Goal: Information Seeking & Learning: Learn about a topic

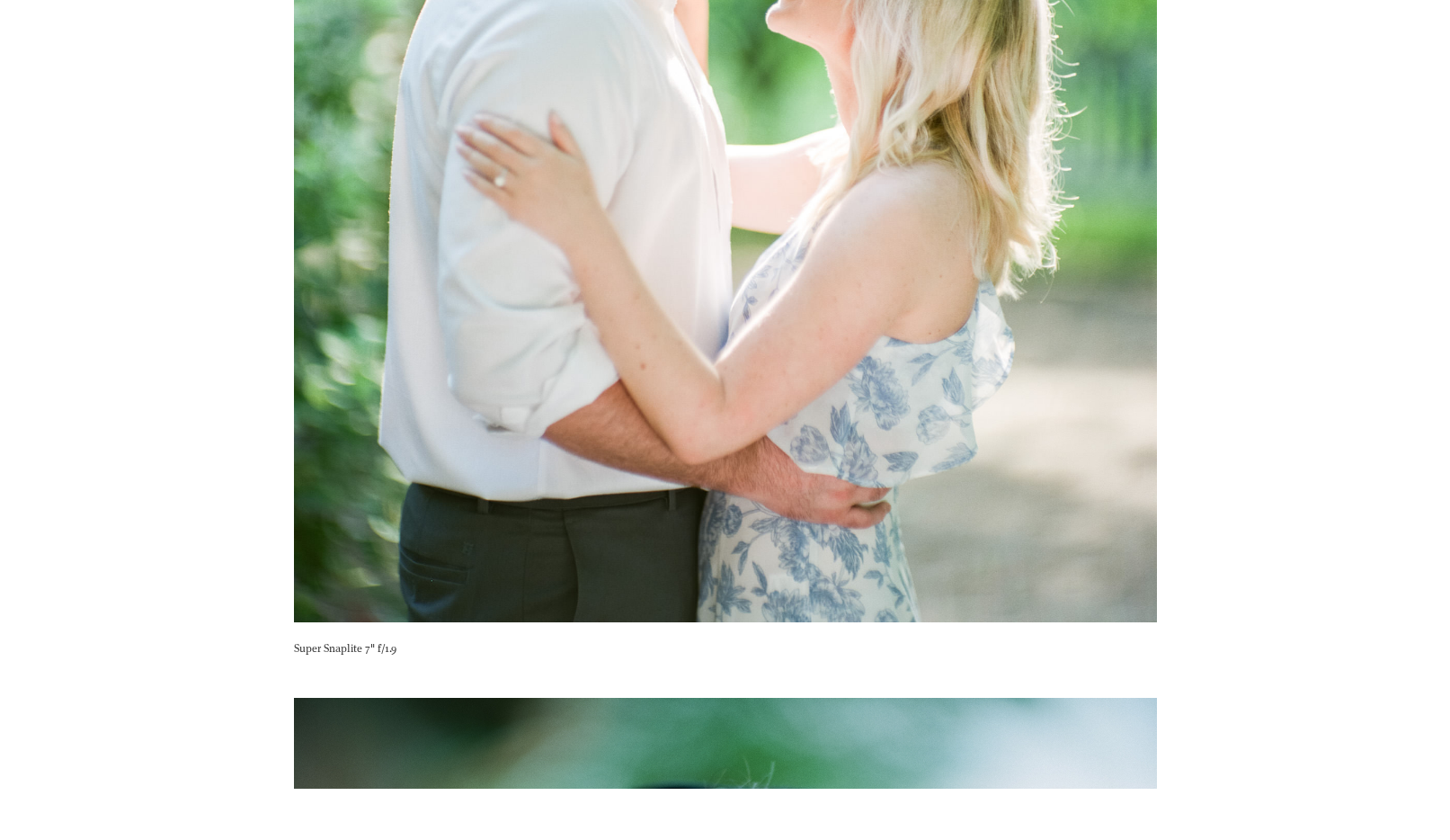
scroll to position [5866, 0]
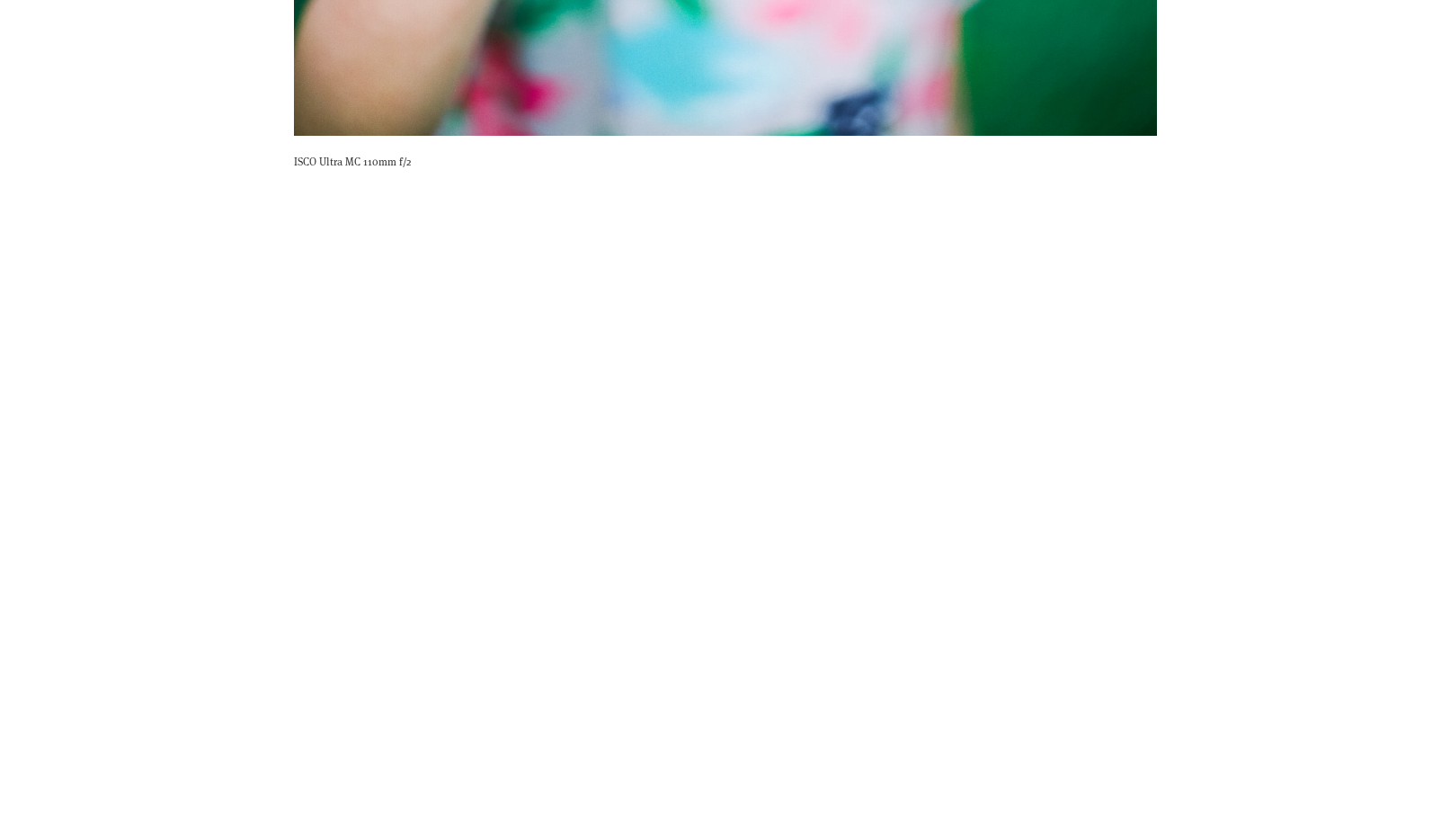
scroll to position [8889, 0]
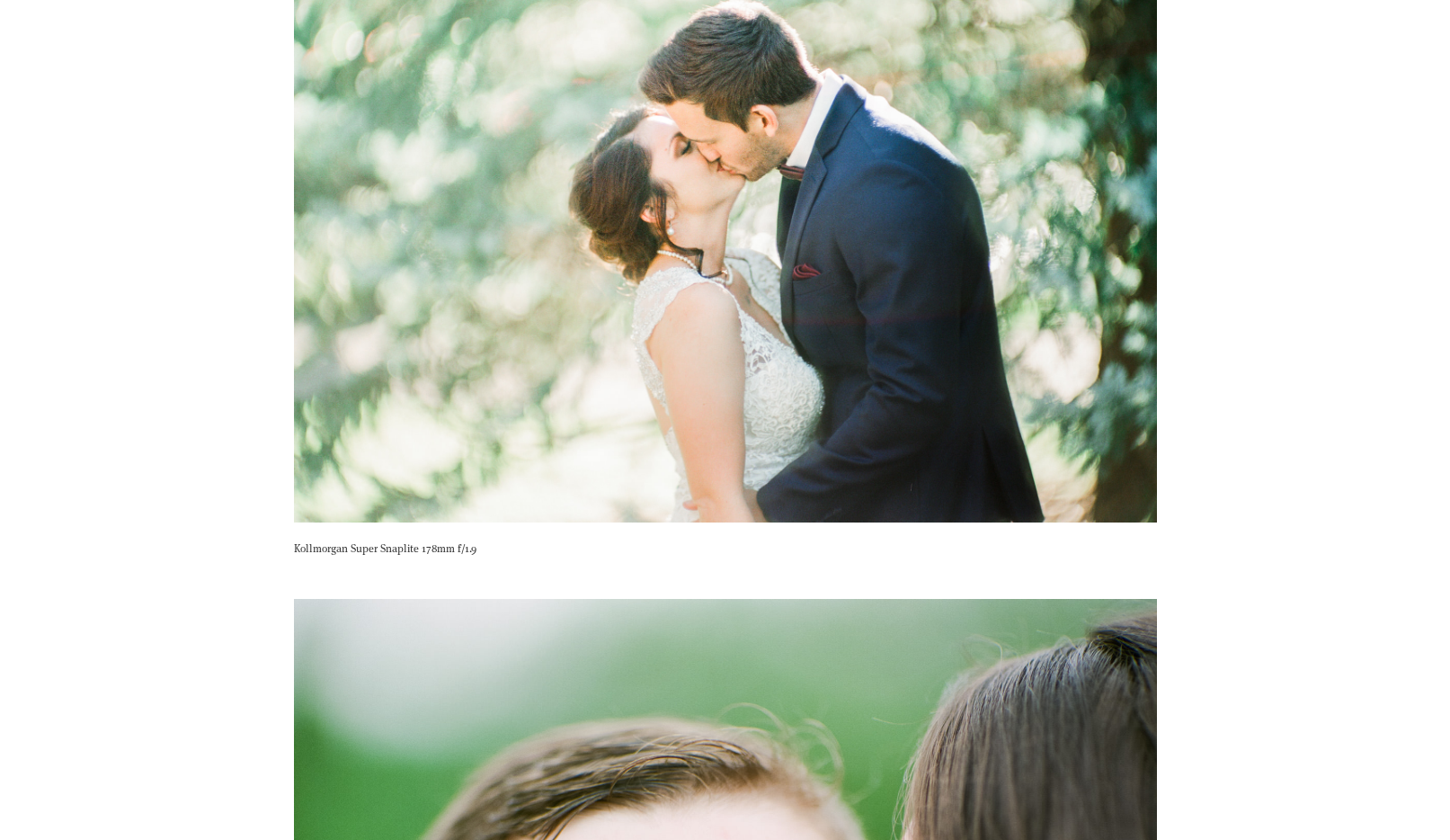
scroll to position [8731, 0]
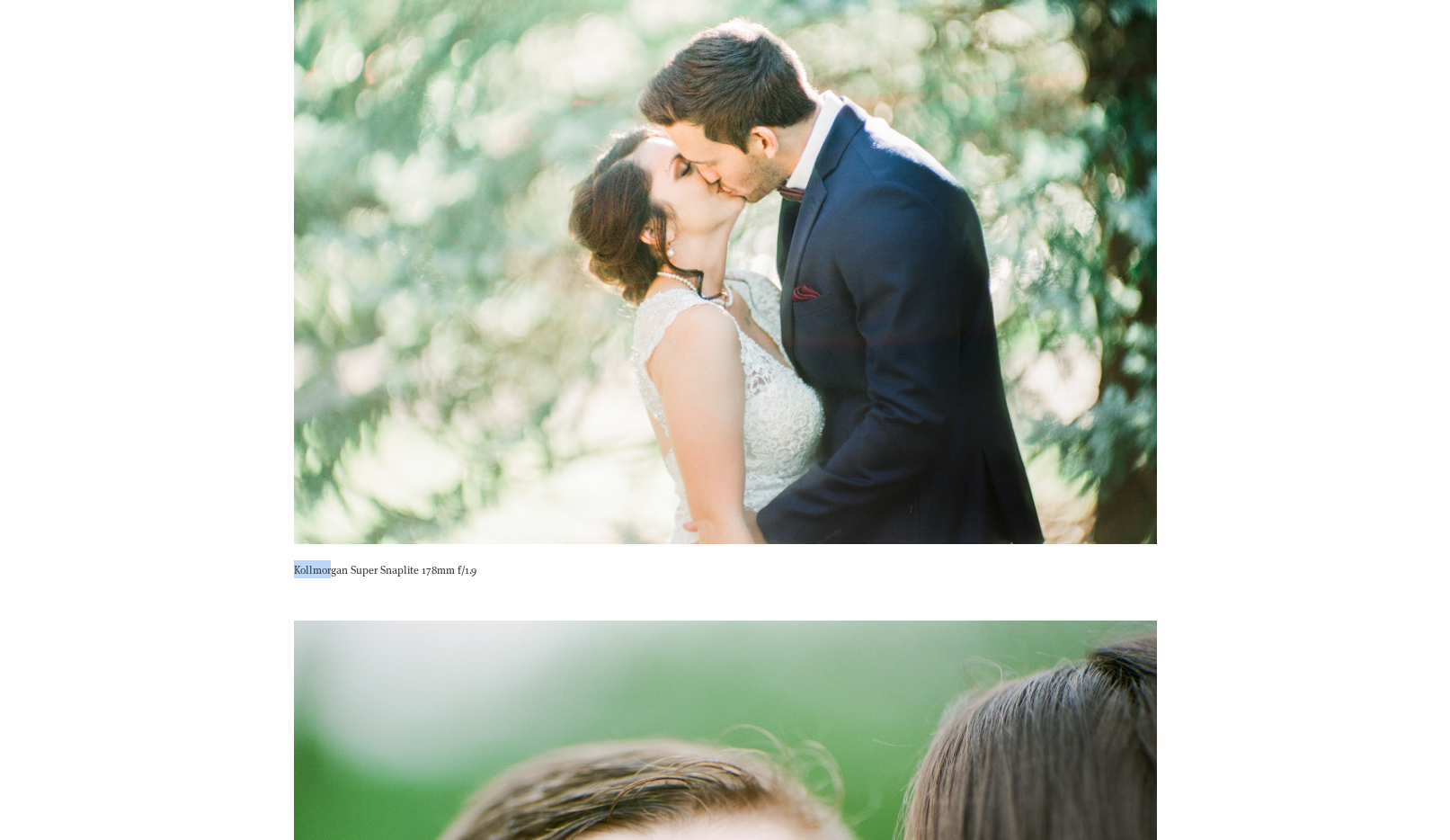
drag, startPoint x: 477, startPoint y: 574, endPoint x: 296, endPoint y: 572, distance: 181.6
click at [296, 572] on p "Kollmorgan Super Snaplite 178mm f/1.9" at bounding box center [725, 569] width 863 height 18
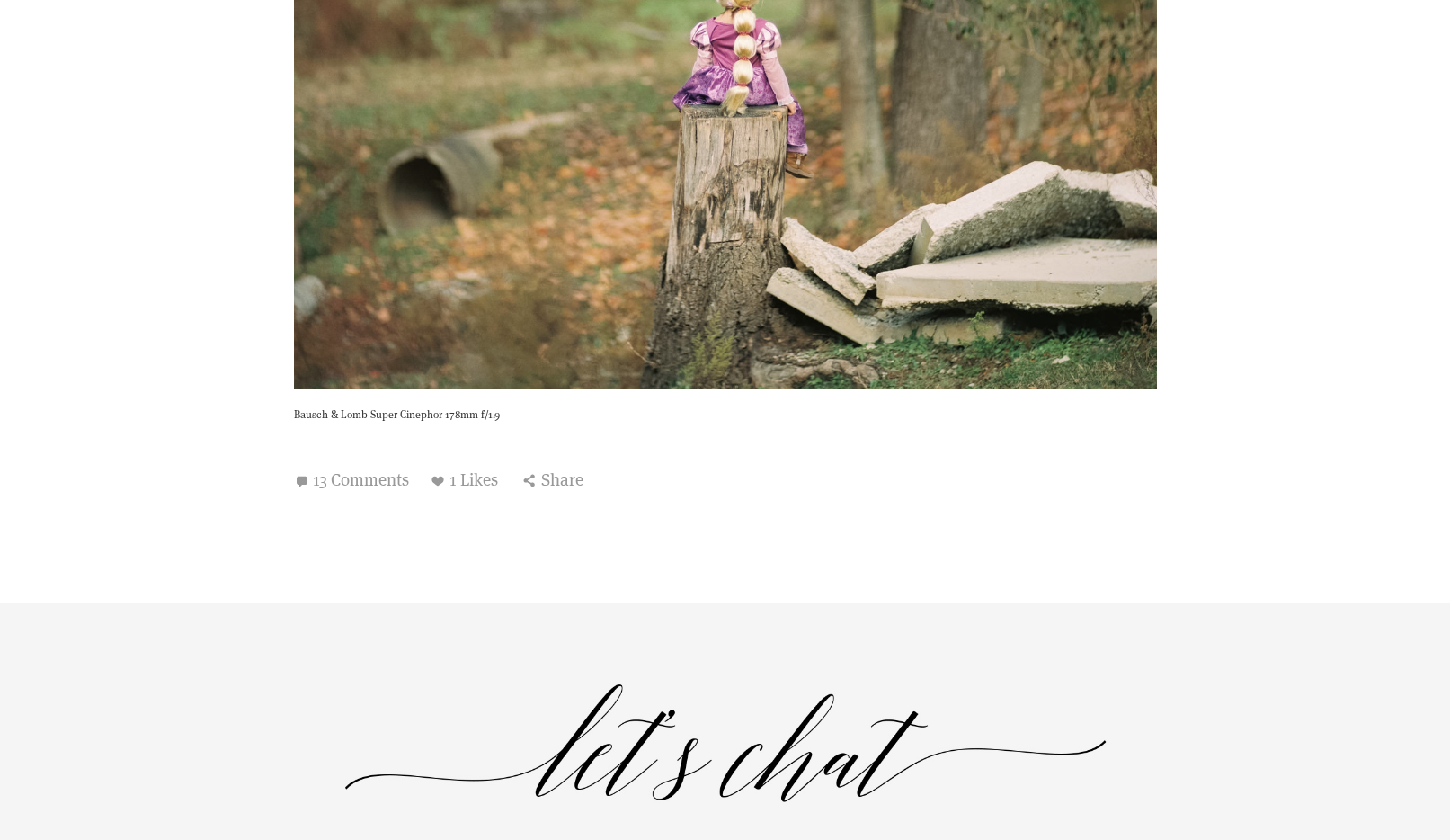
scroll to position [16200, 0]
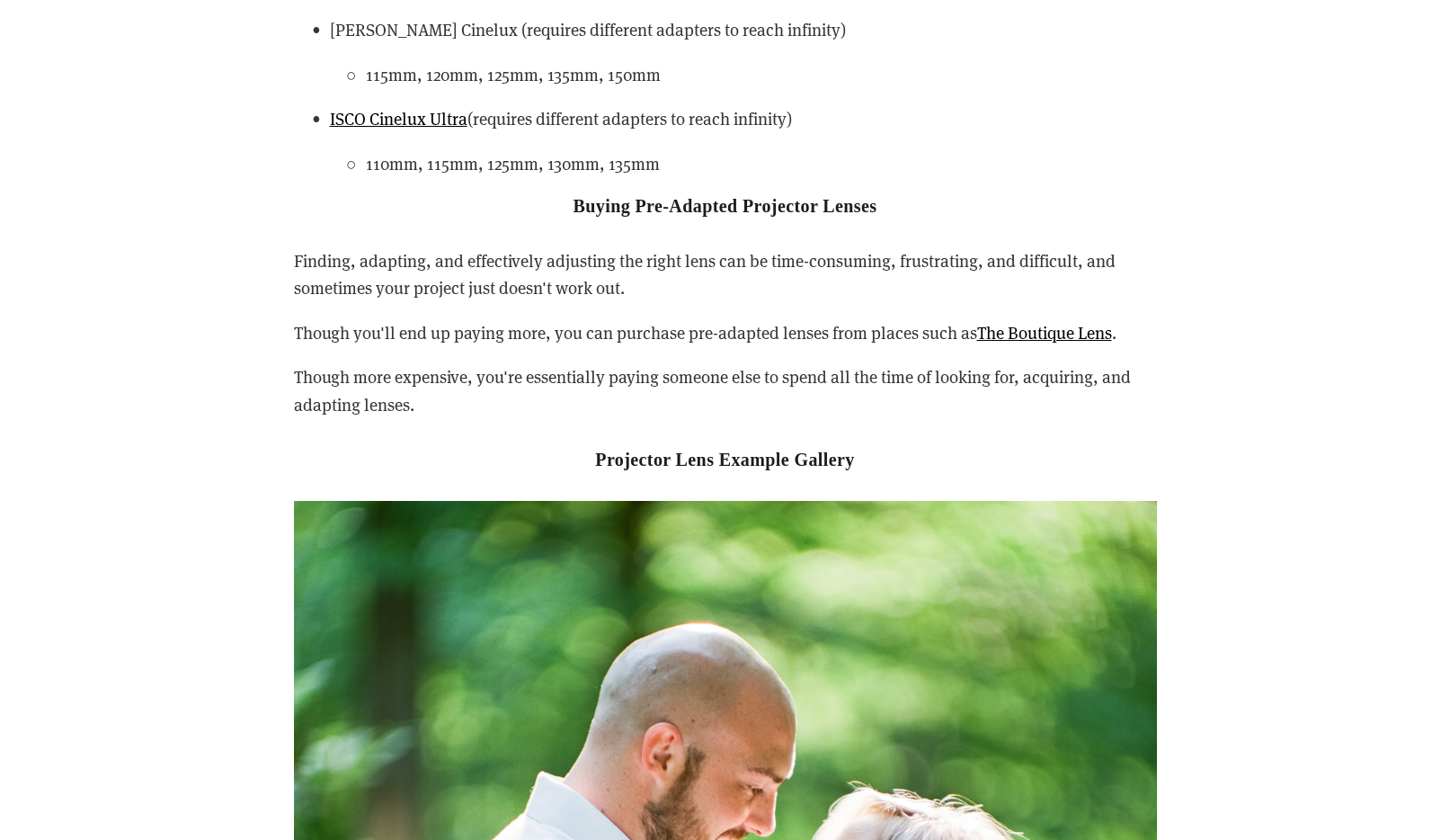
scroll to position [4340, 0]
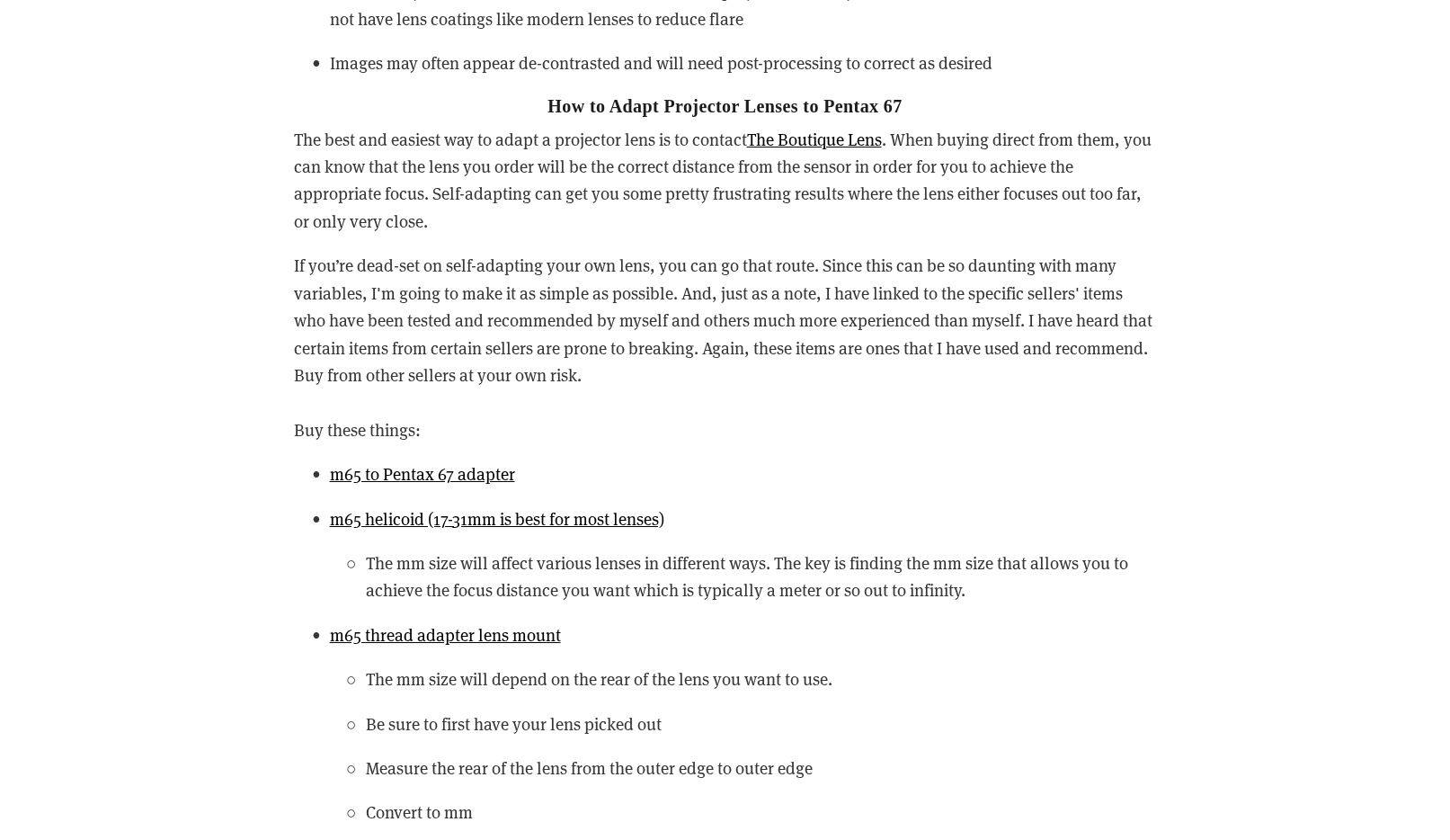
scroll to position [2986, 0]
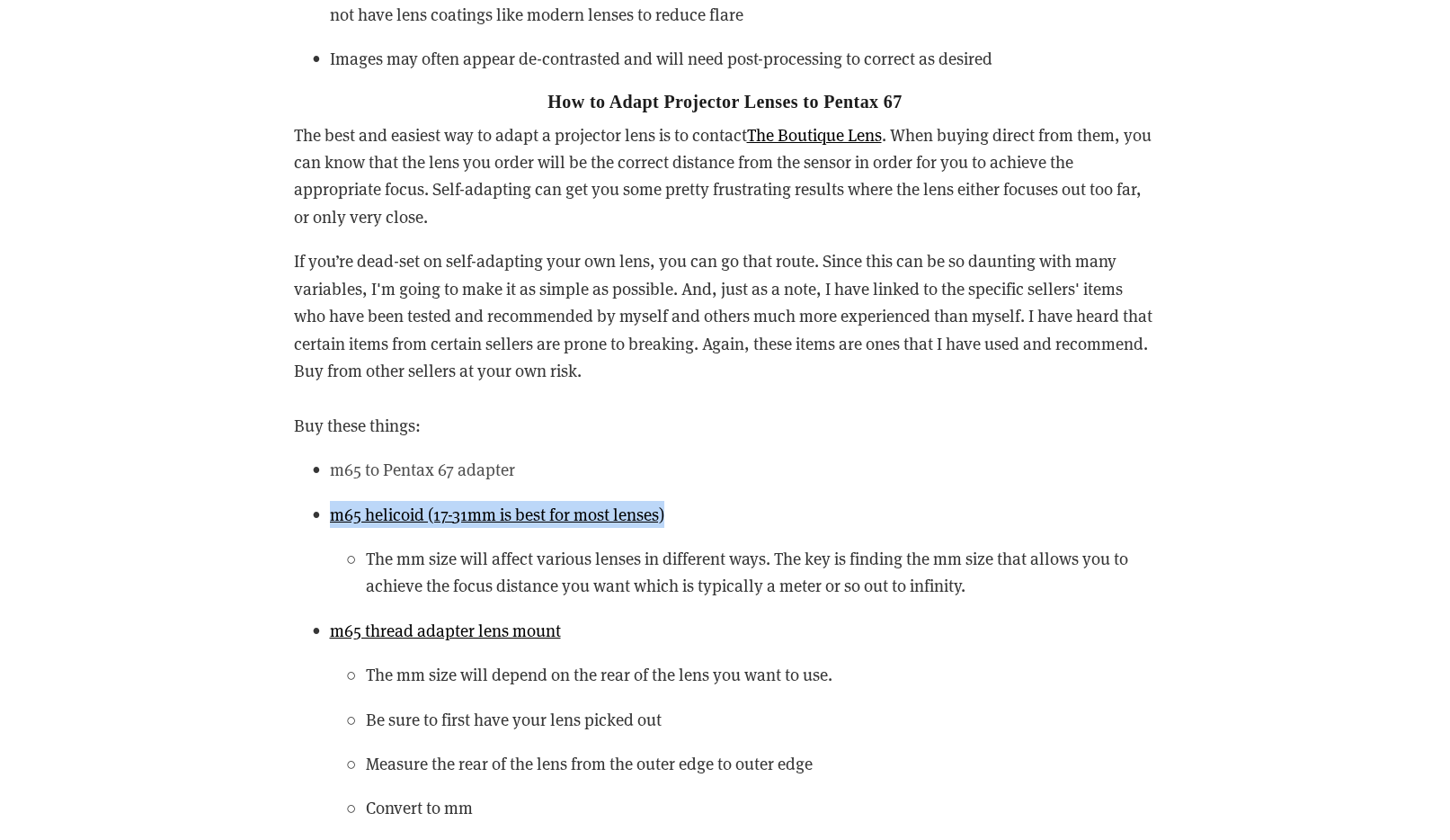
click at [409, 465] on link "m65 to Pentax 67 adapter" at bounding box center [422, 469] width 185 height 22
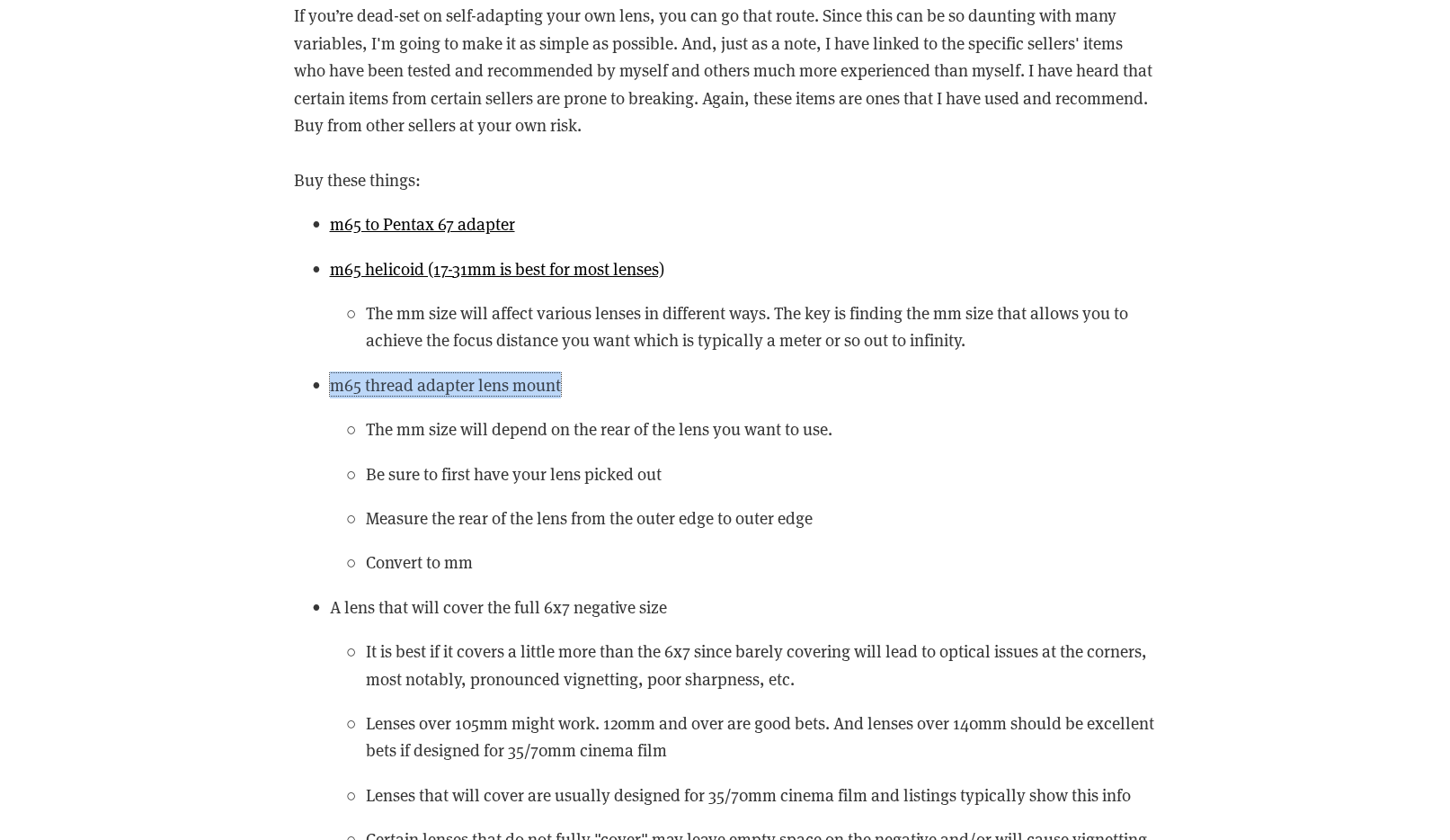
scroll to position [3192, 0]
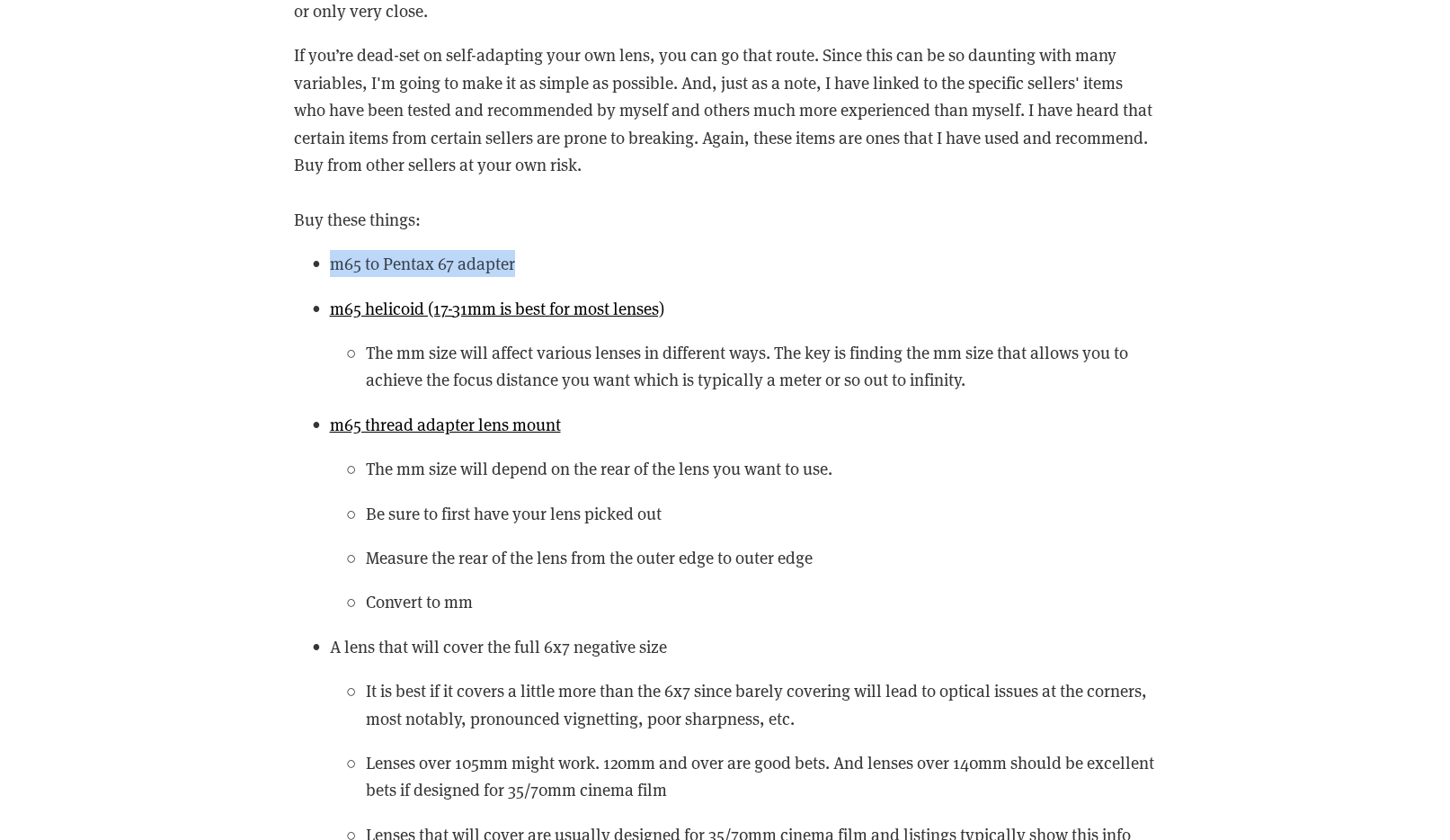
copy link "m65 to Pentax 67 adapter"
